Goal: Information Seeking & Learning: Learn about a topic

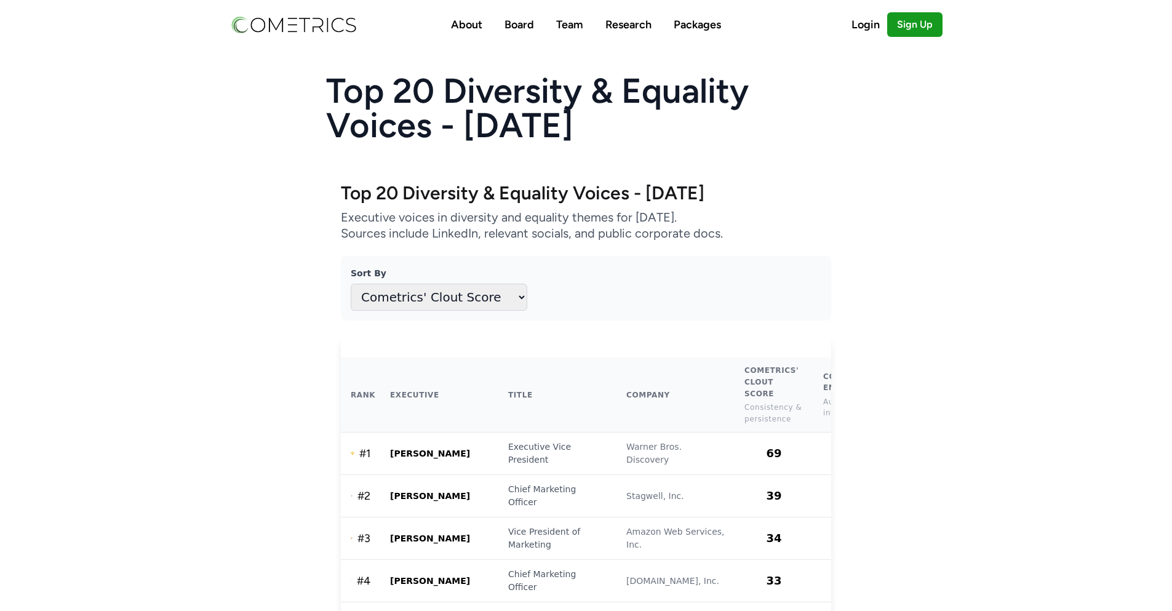
click at [643, 184] on h1 "Top 20 Diversity & Equality Voices - [DATE]" at bounding box center [586, 193] width 490 height 22
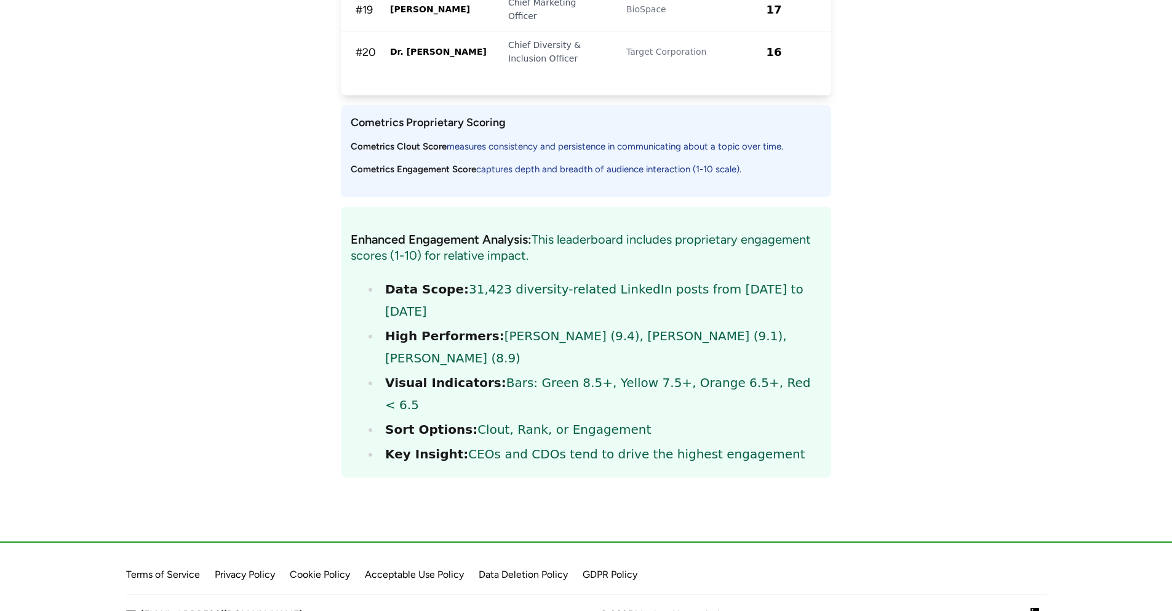
drag, startPoint x: 906, startPoint y: 455, endPoint x: 903, endPoint y: 579, distance: 124.3
drag, startPoint x: 862, startPoint y: 565, endPoint x: 920, endPoint y: 271, distance: 300.2
